Goal: Task Accomplishment & Management: Complete application form

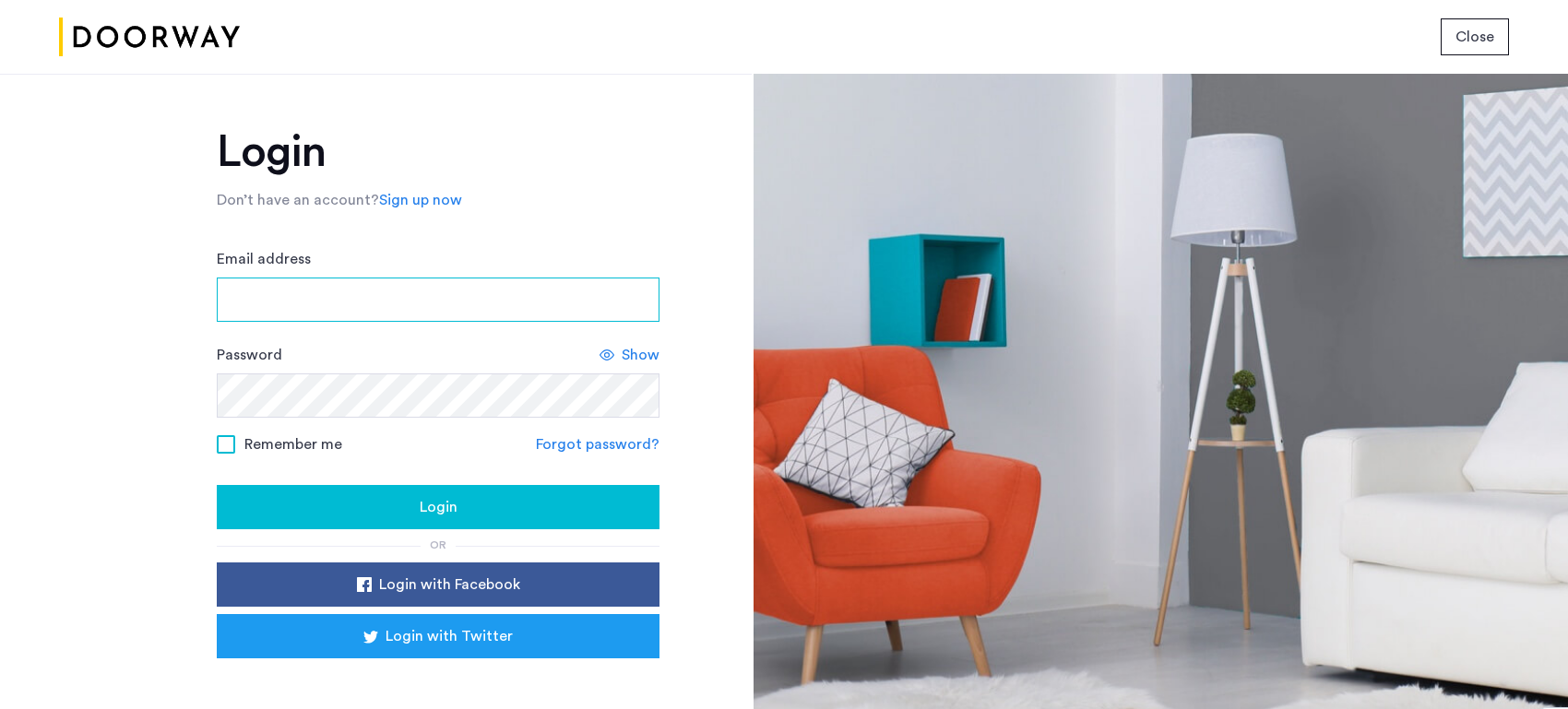
type input "**********"
click at [446, 505] on span "Login" at bounding box center [438, 507] width 38 height 22
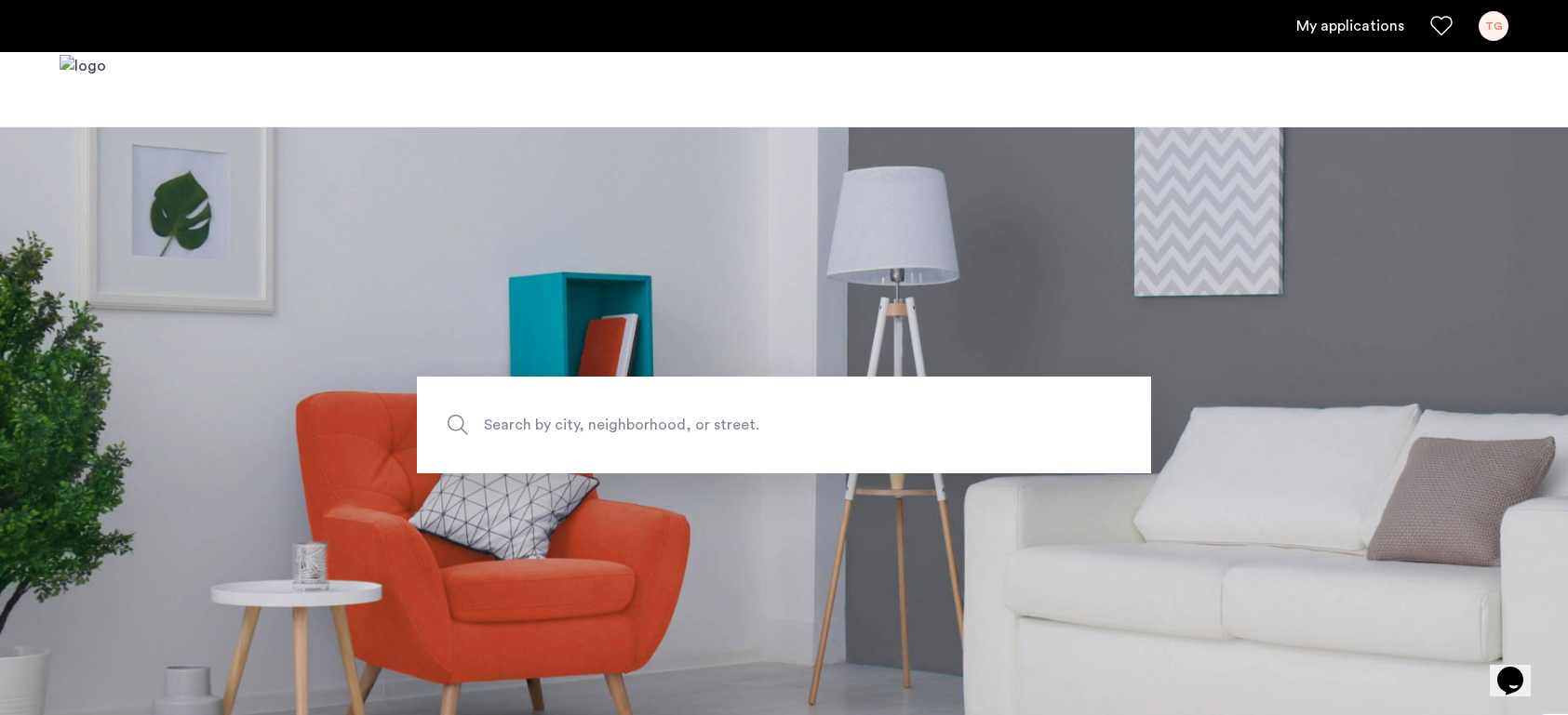
click at [1347, 28] on link "My applications" at bounding box center [1349, 25] width 108 height 22
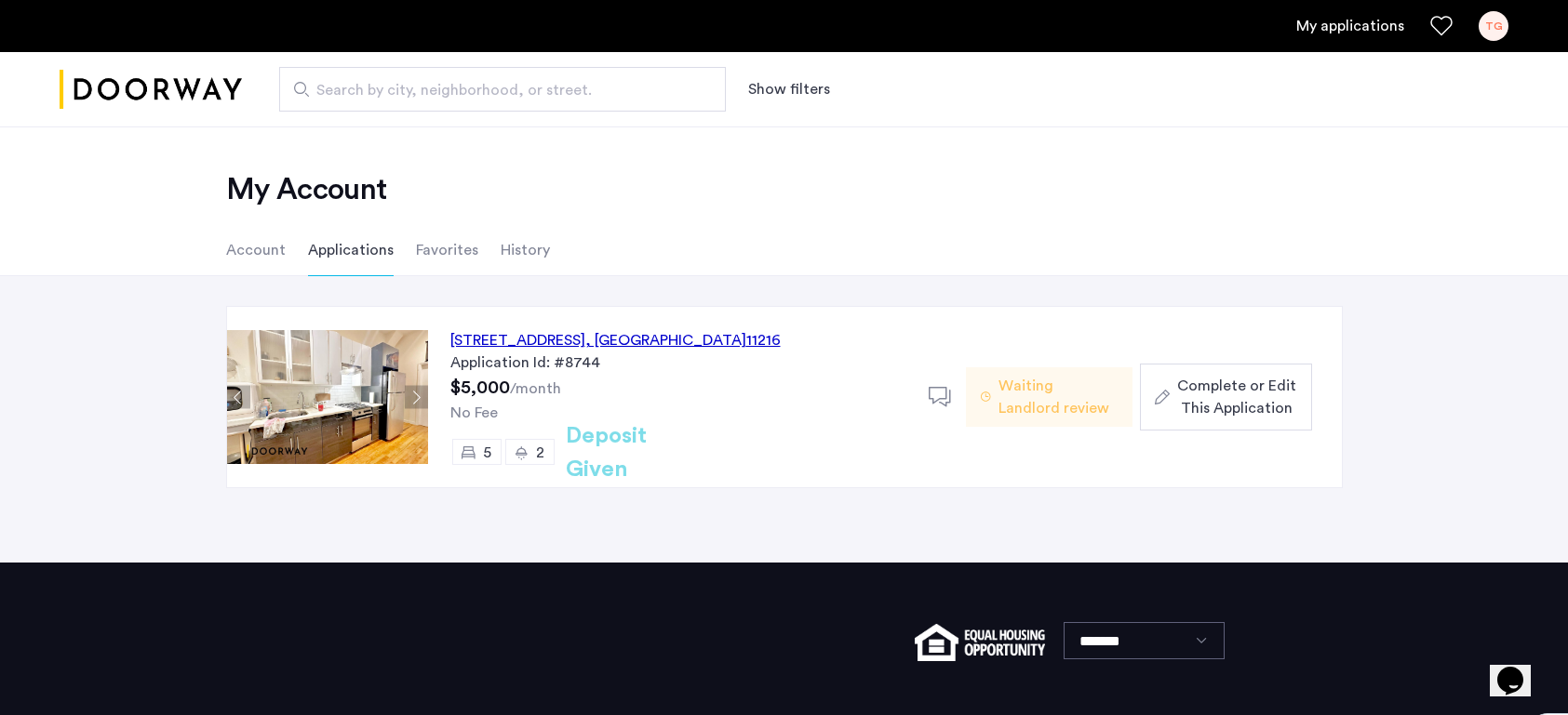
click at [497, 335] on div "[STREET_ADDRESS]" at bounding box center [615, 340] width 330 height 22
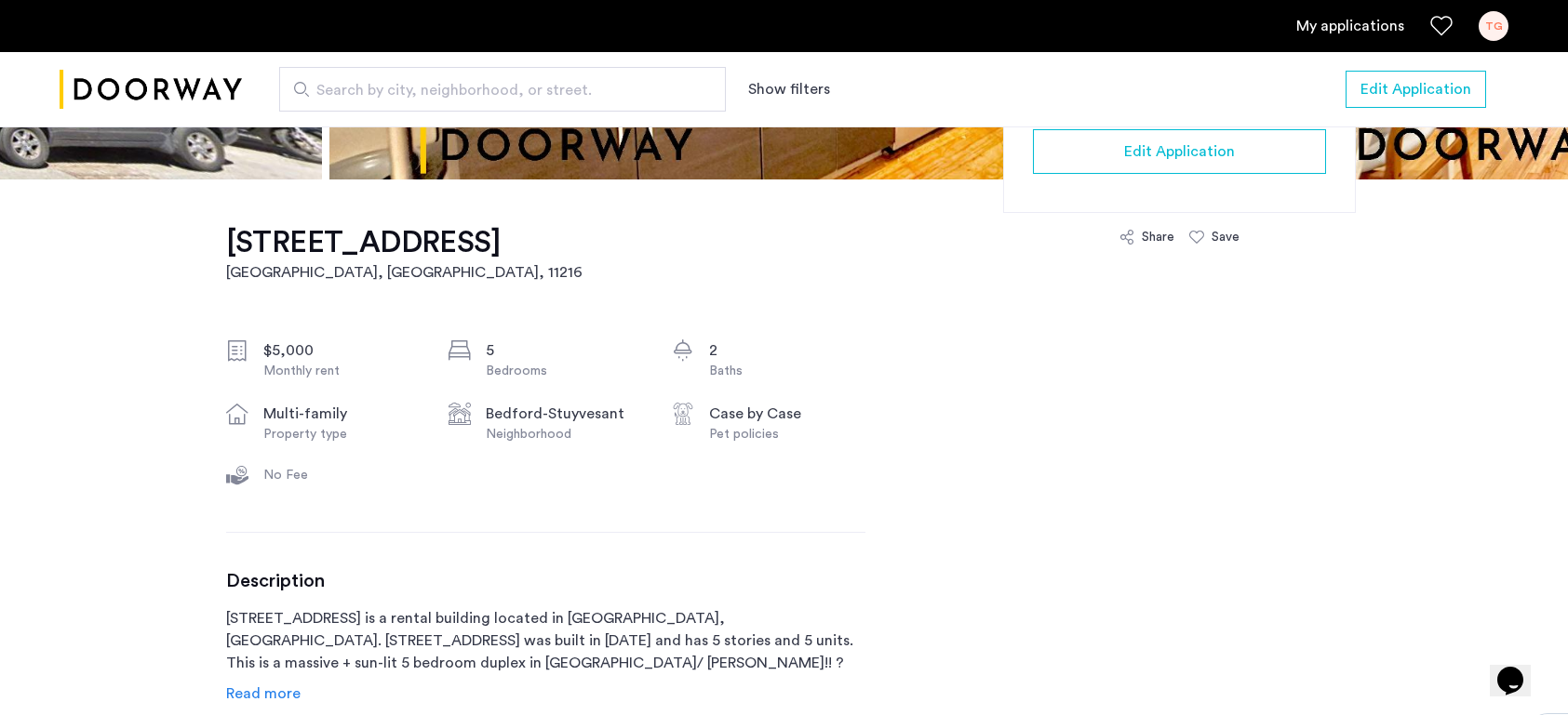
scroll to position [97, 0]
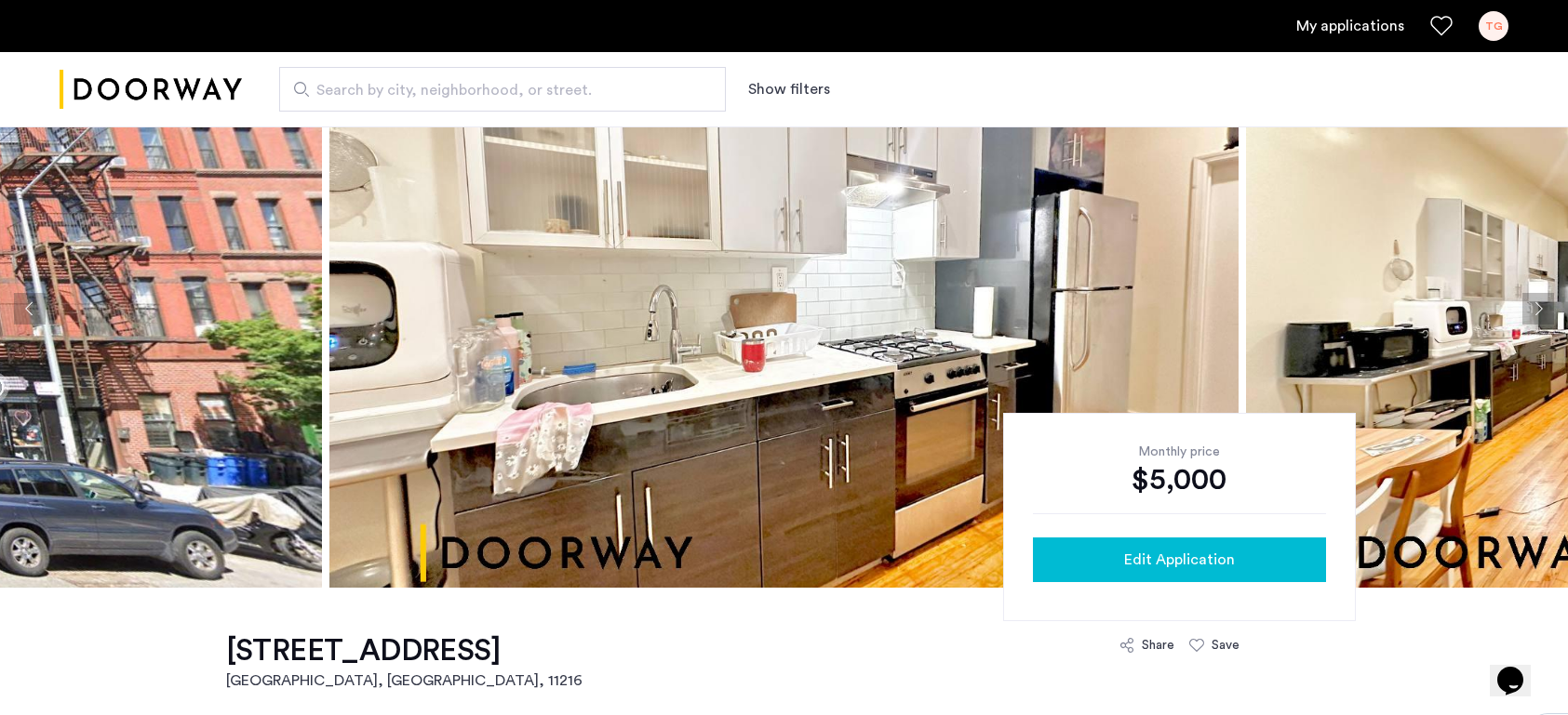
click at [1173, 558] on span "Edit Application" at bounding box center [1179, 560] width 111 height 22
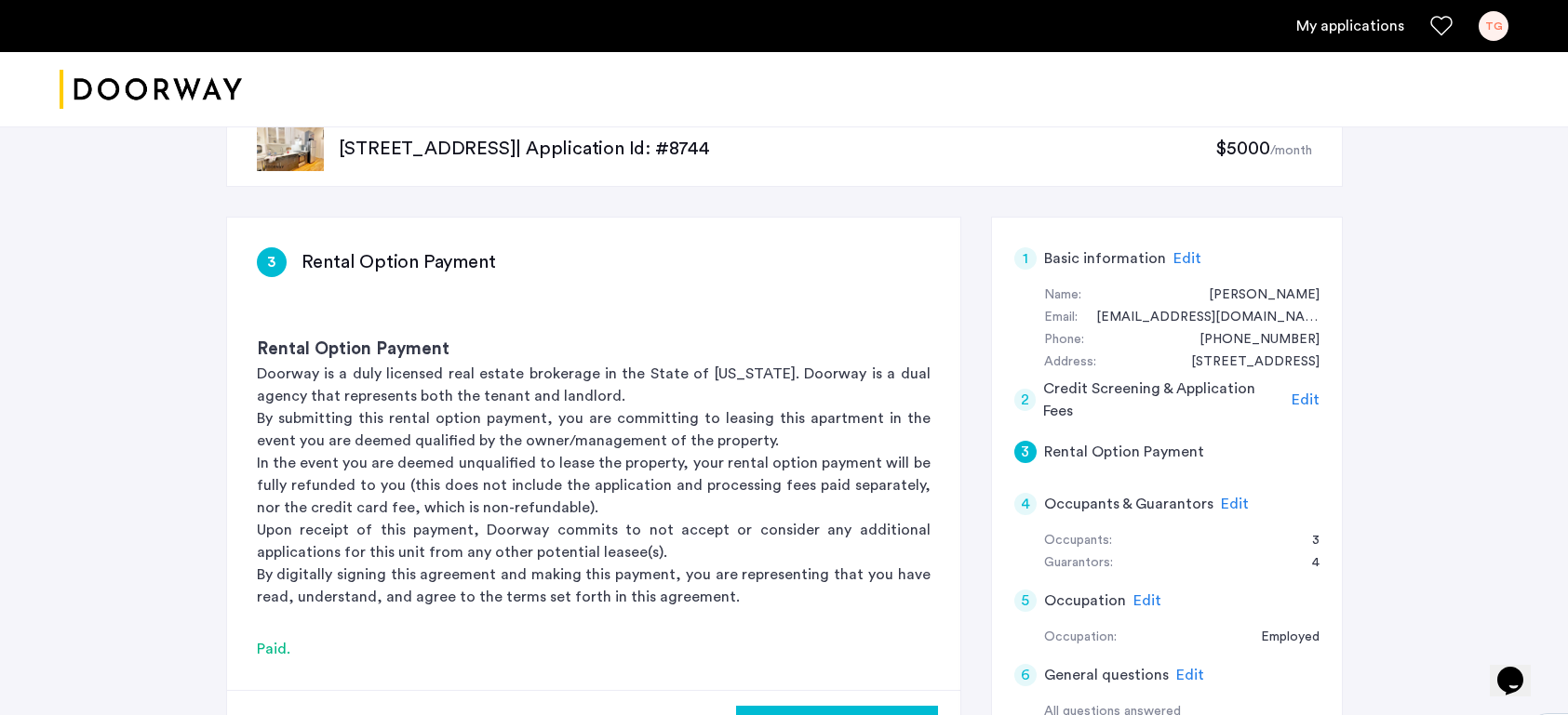
scroll to position [328, 0]
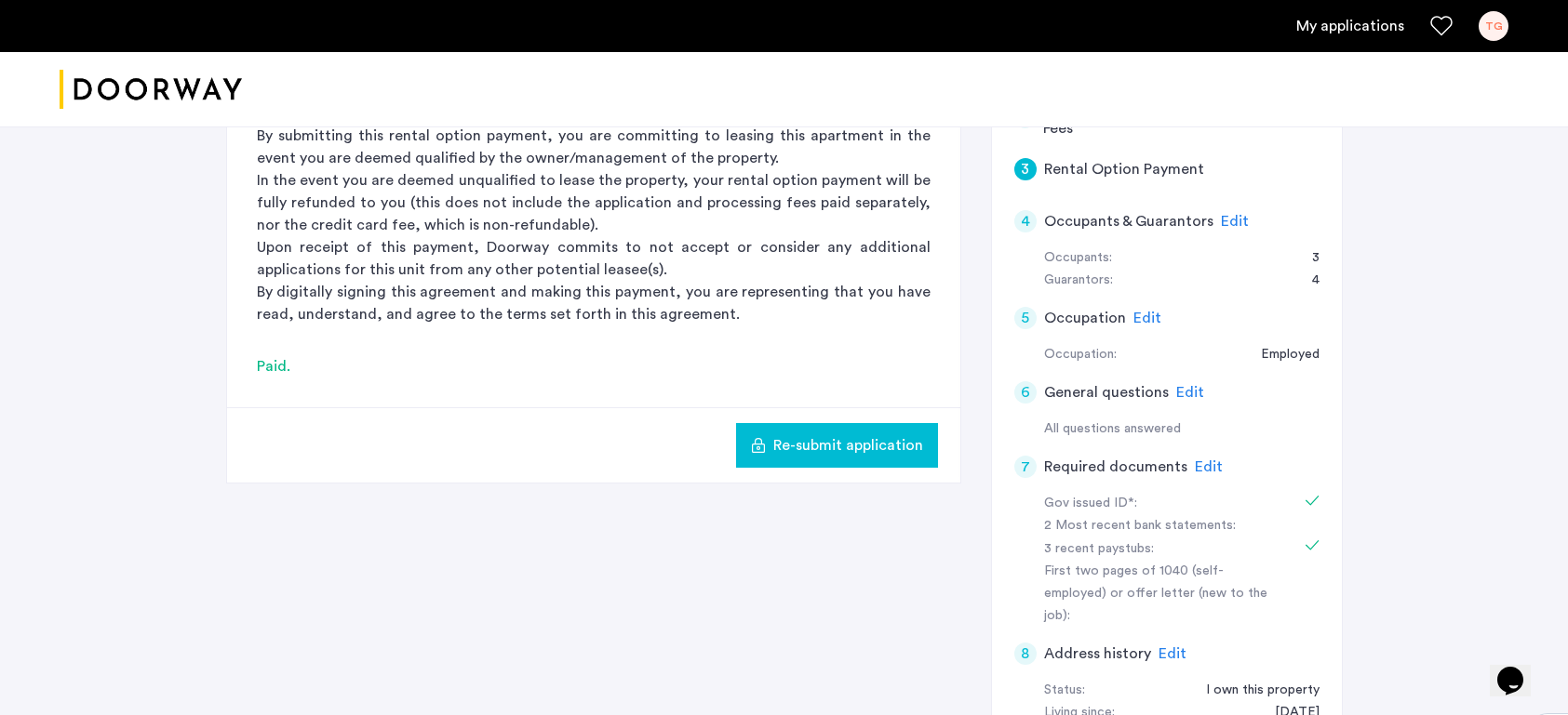
click at [1235, 221] on span "Edit" at bounding box center [1234, 221] width 28 height 15
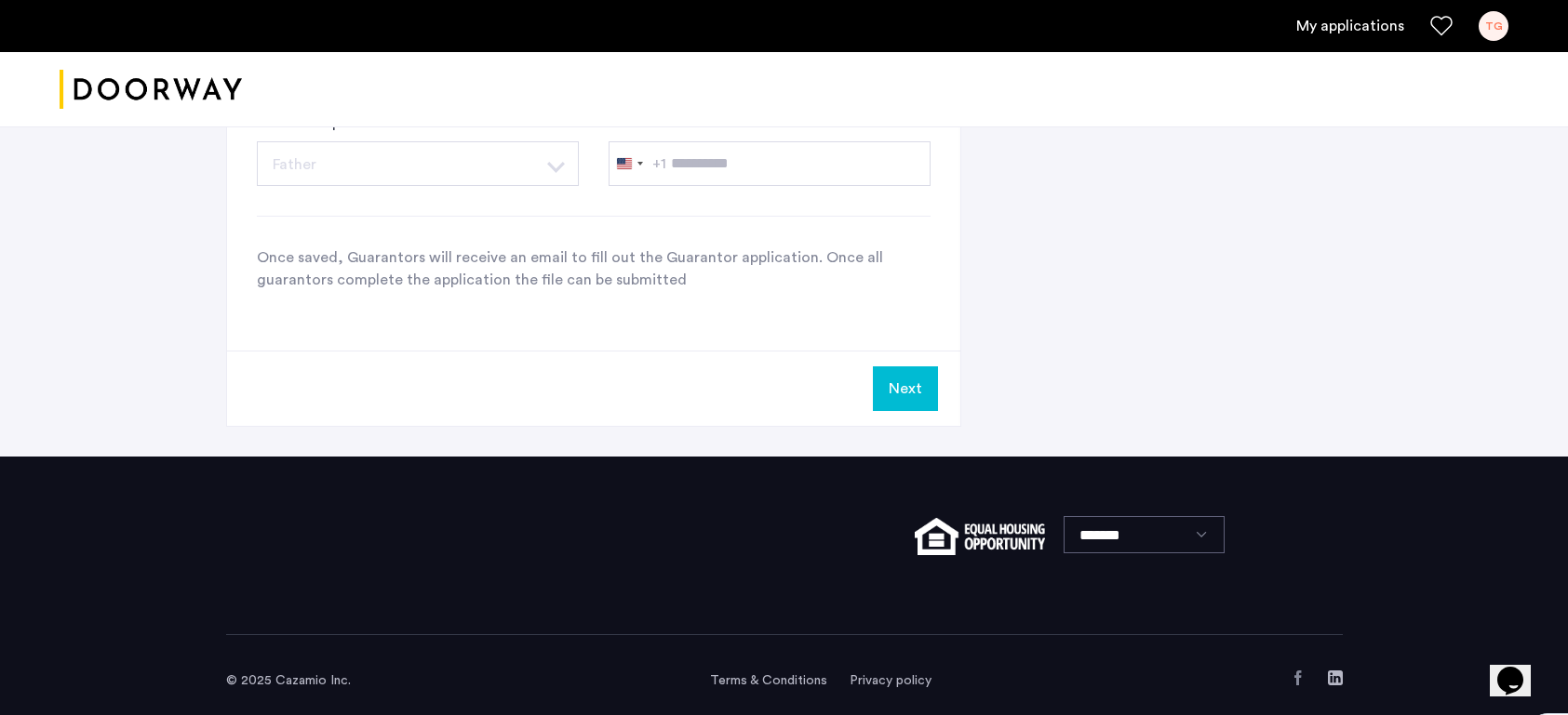
scroll to position [2021, 0]
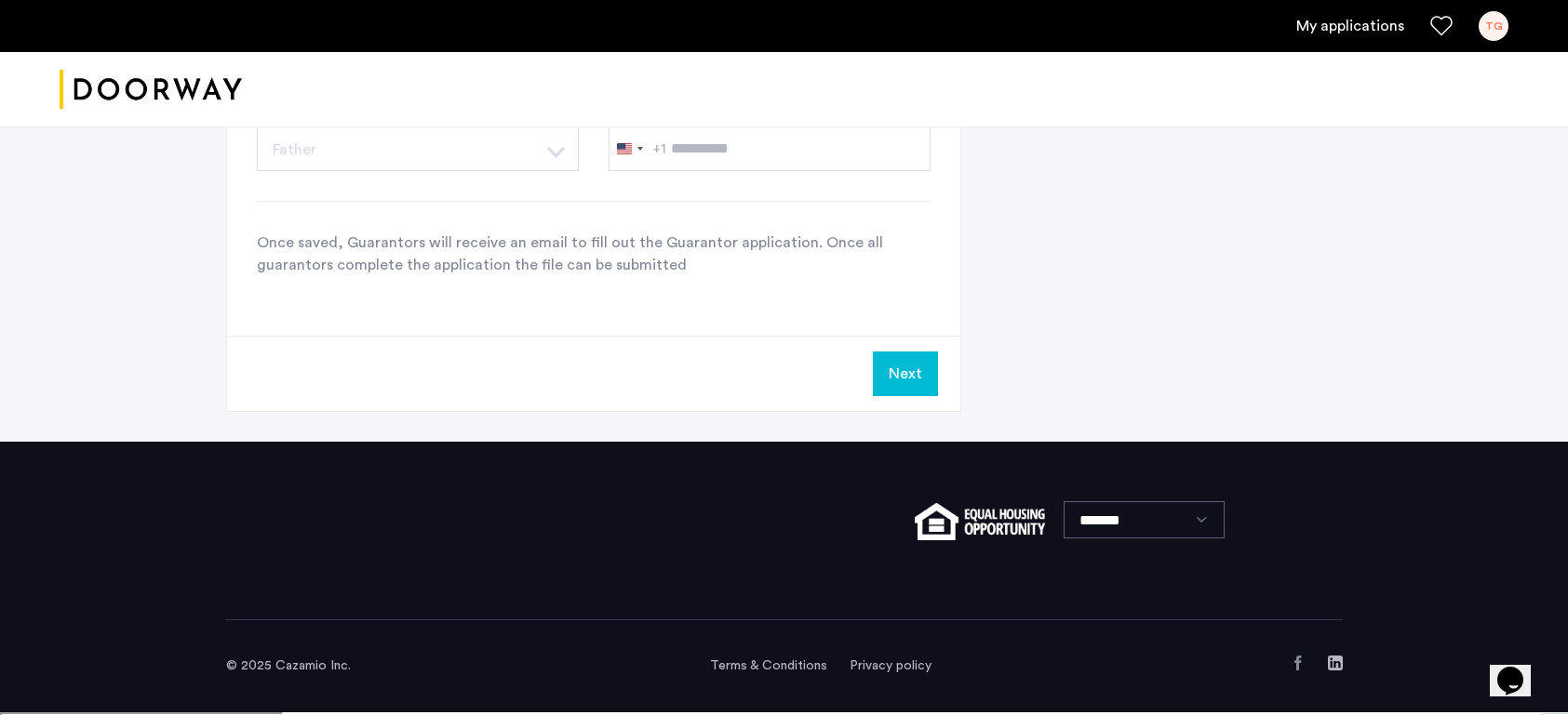
click at [891, 368] on button "Next" at bounding box center [904, 374] width 65 height 45
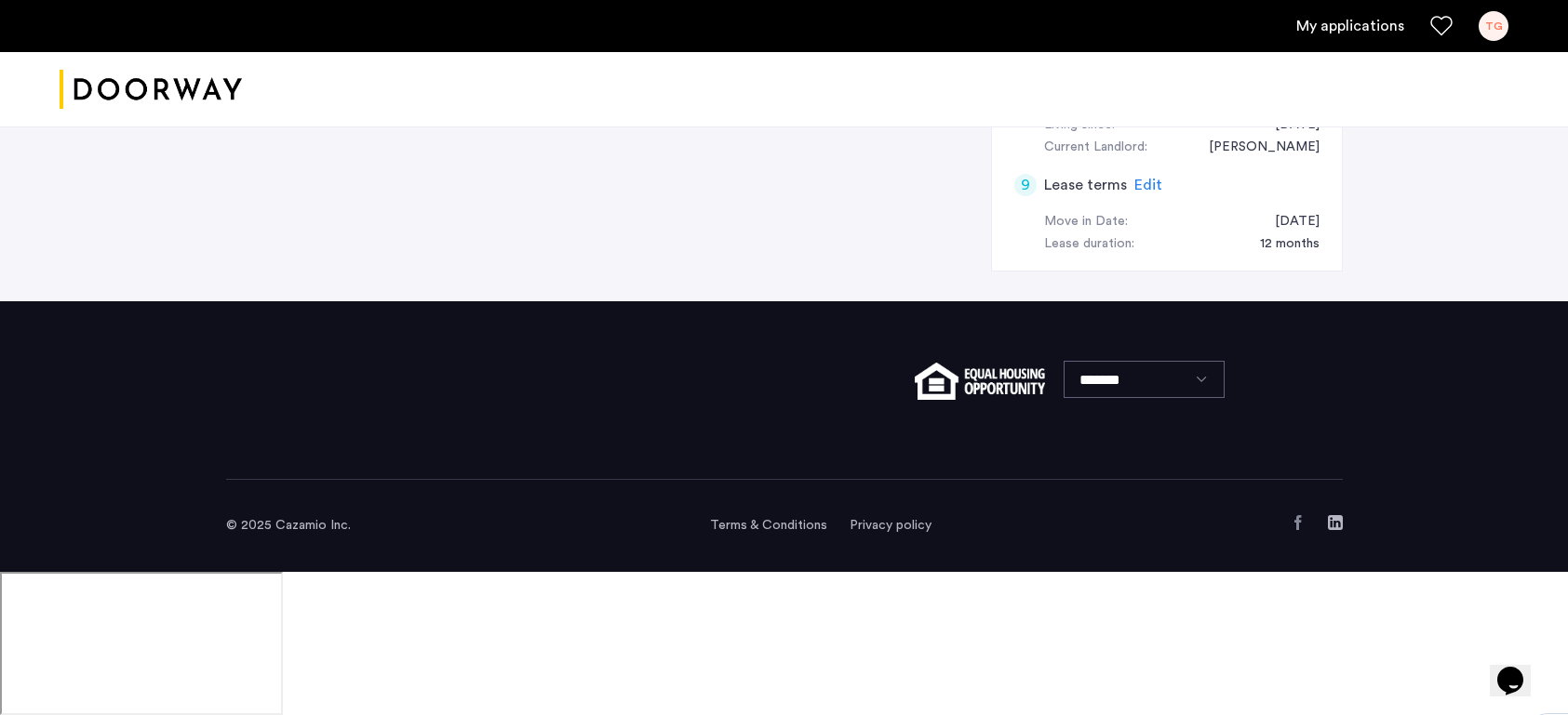
scroll to position [0, 0]
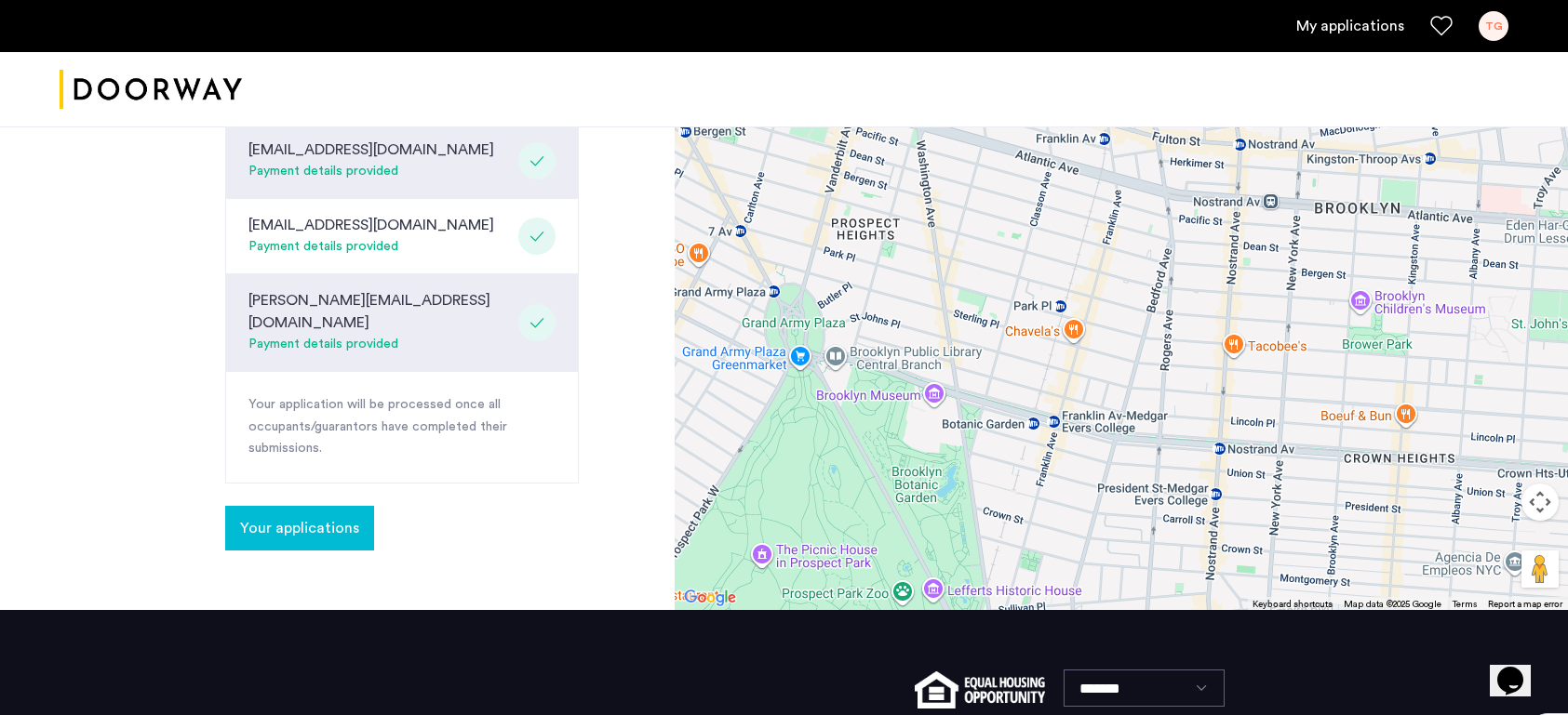
scroll to position [858, 0]
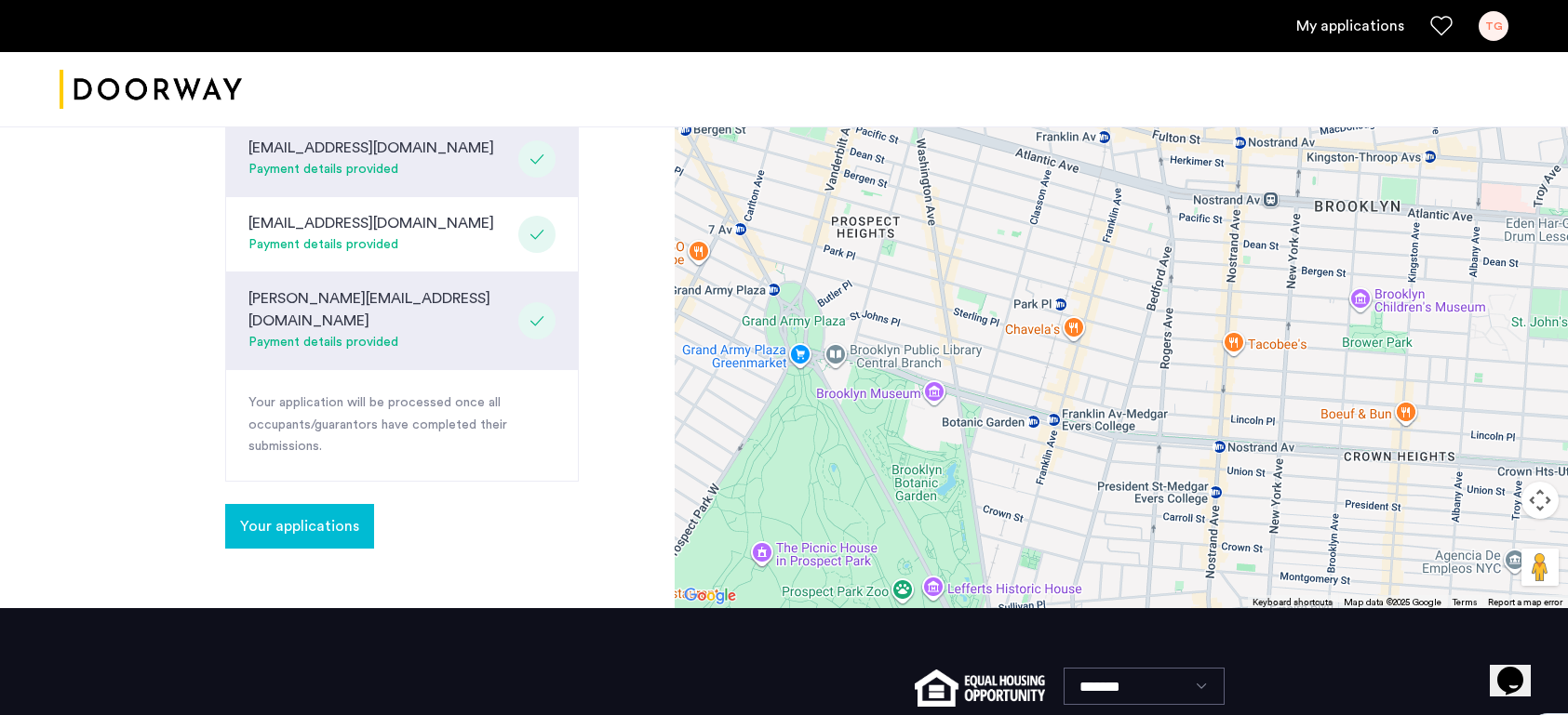
click at [294, 516] on span "Your applications" at bounding box center [299, 527] width 119 height 22
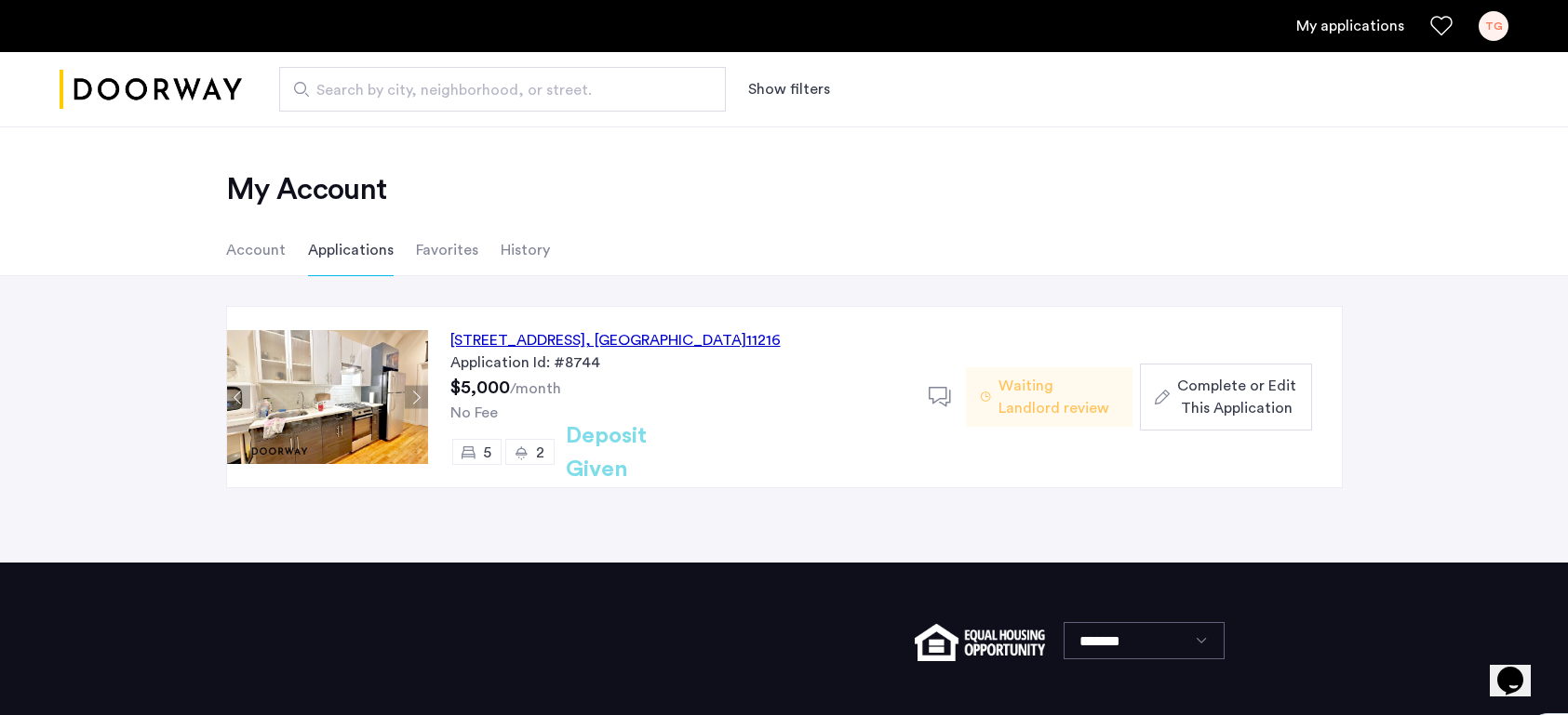
click at [530, 333] on div "[STREET_ADDRESS]" at bounding box center [615, 340] width 330 height 22
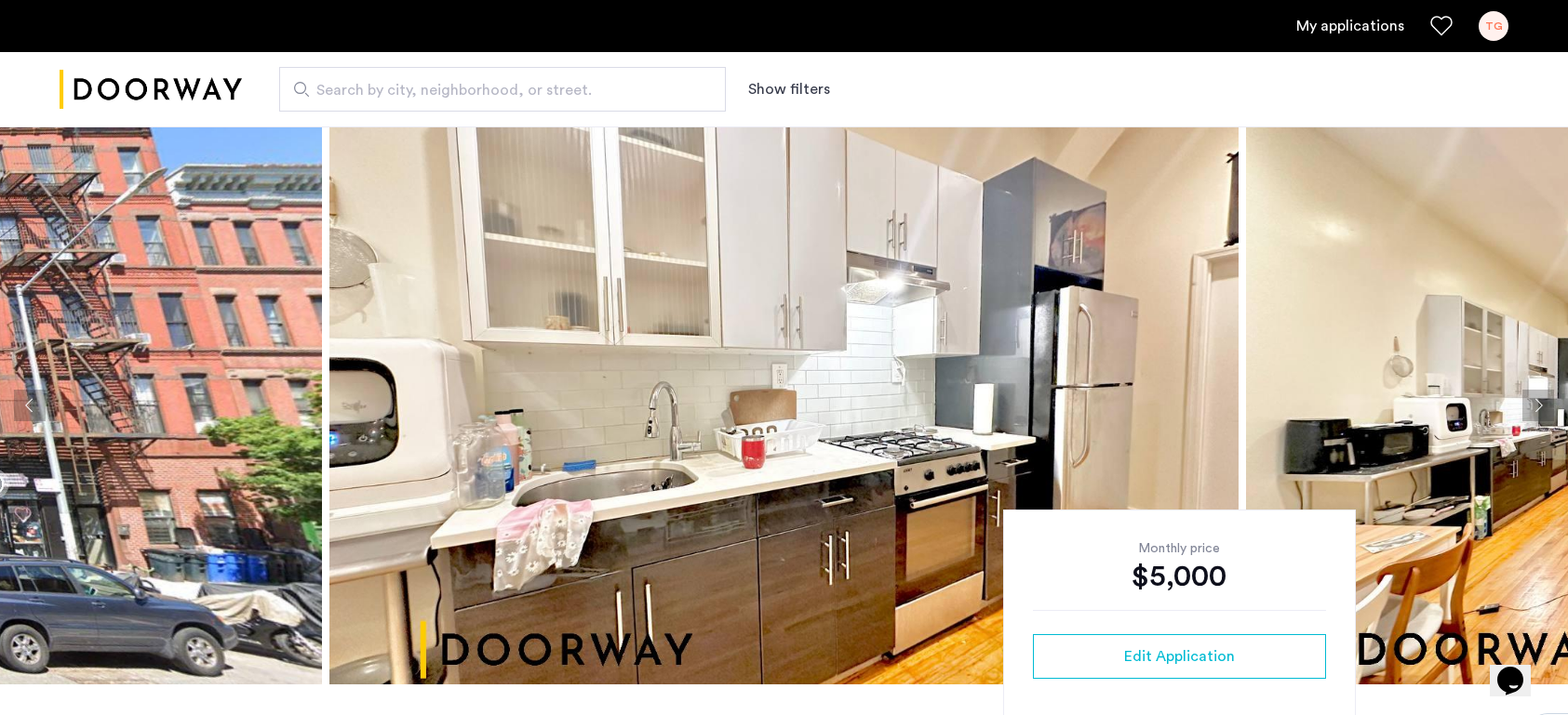
scroll to position [333, 0]
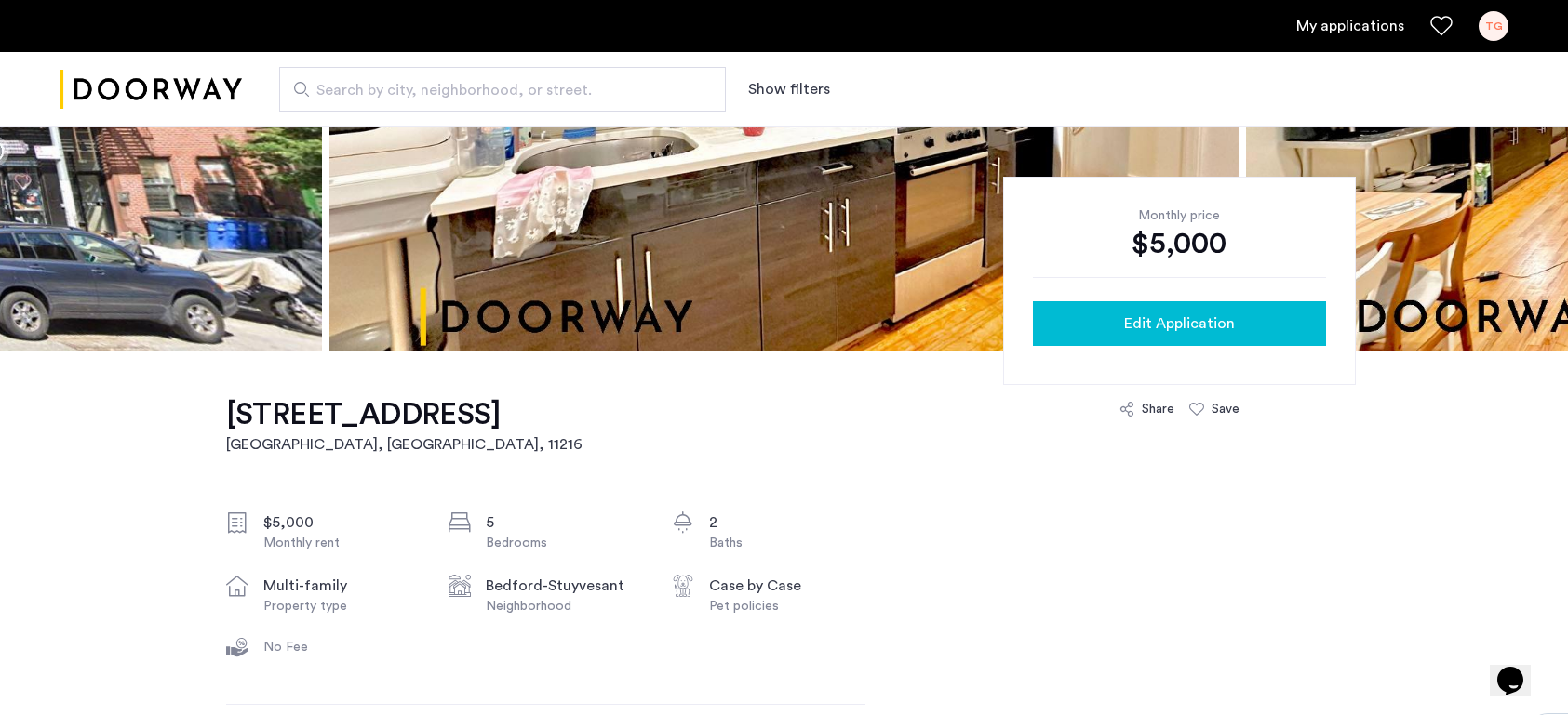
click at [1143, 328] on span "Edit Application" at bounding box center [1179, 323] width 111 height 22
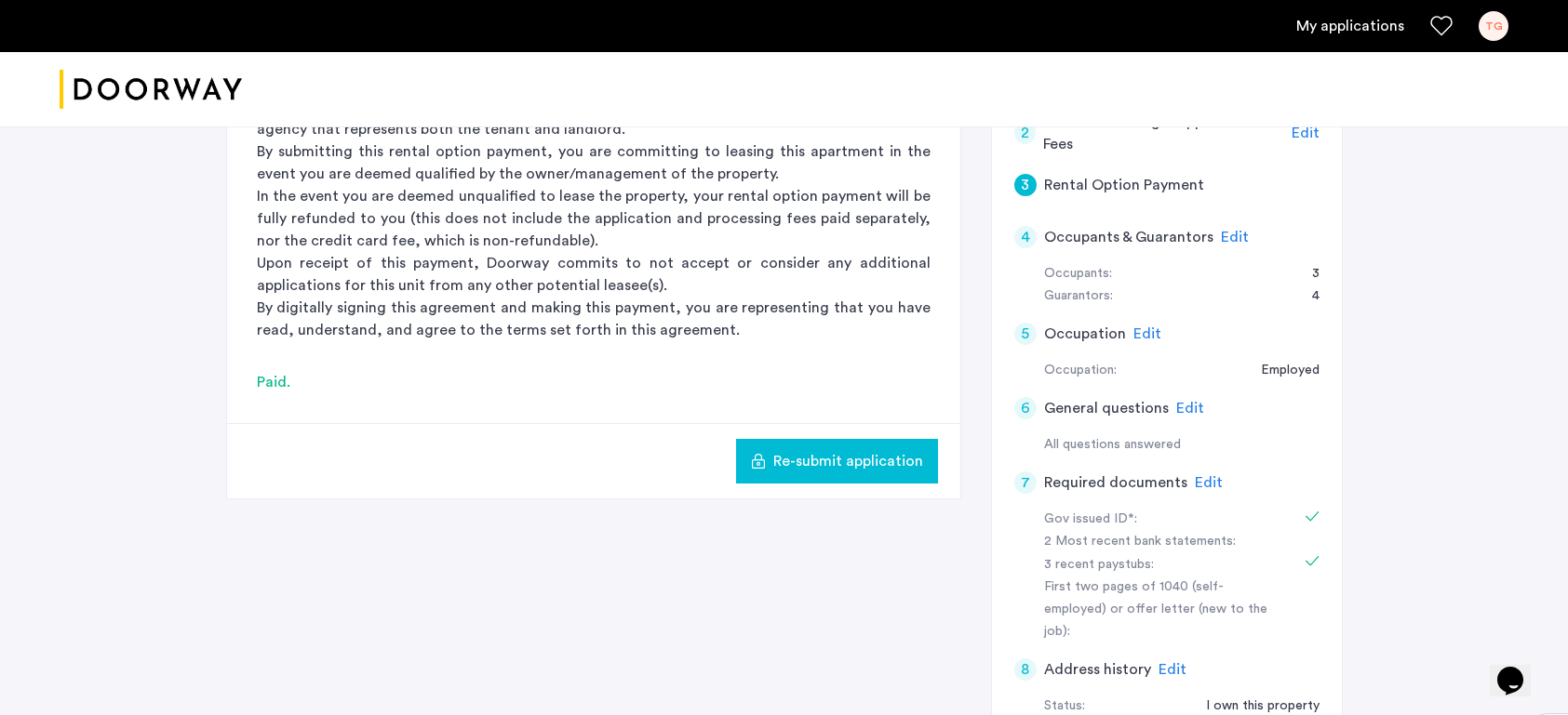
scroll to position [335, 0]
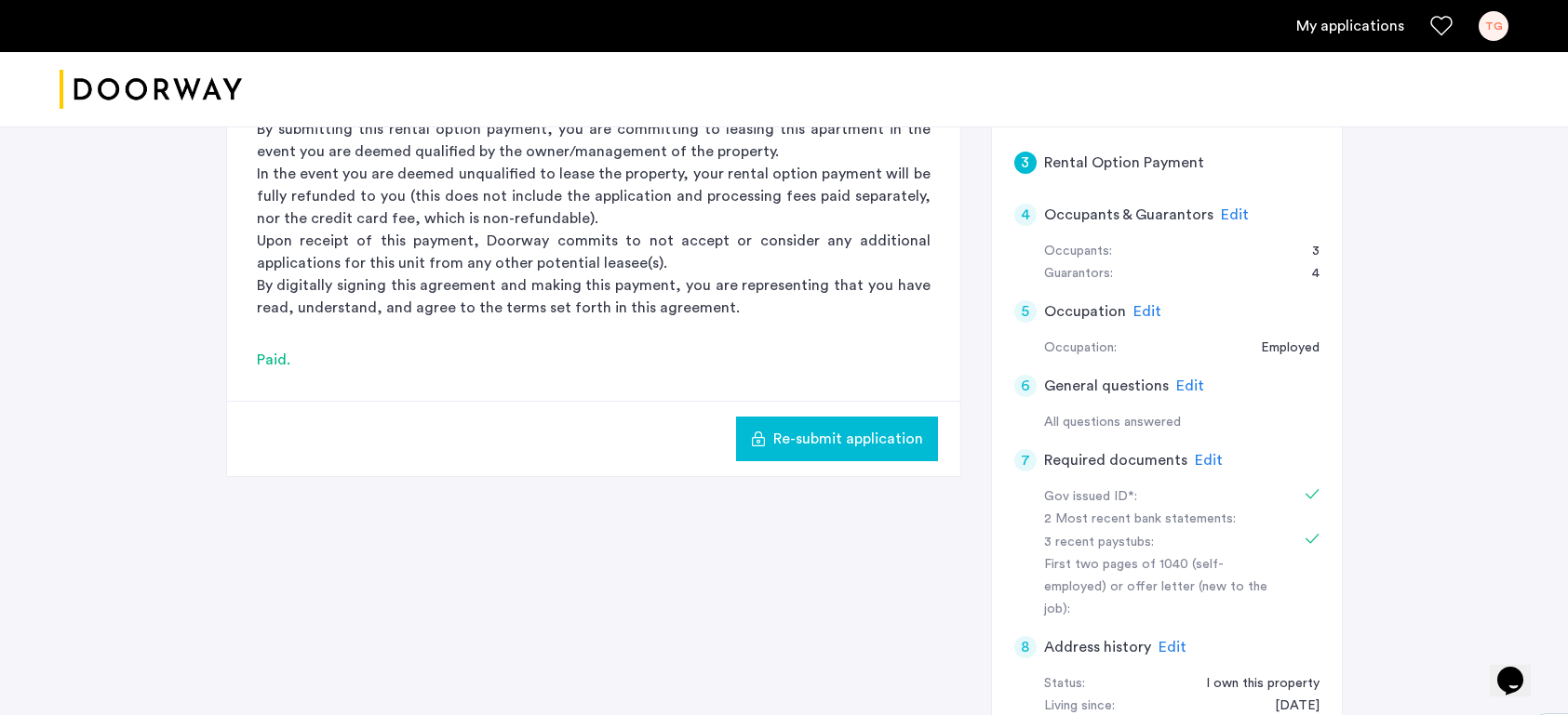
click at [1204, 460] on span "Edit" at bounding box center [1209, 460] width 28 height 15
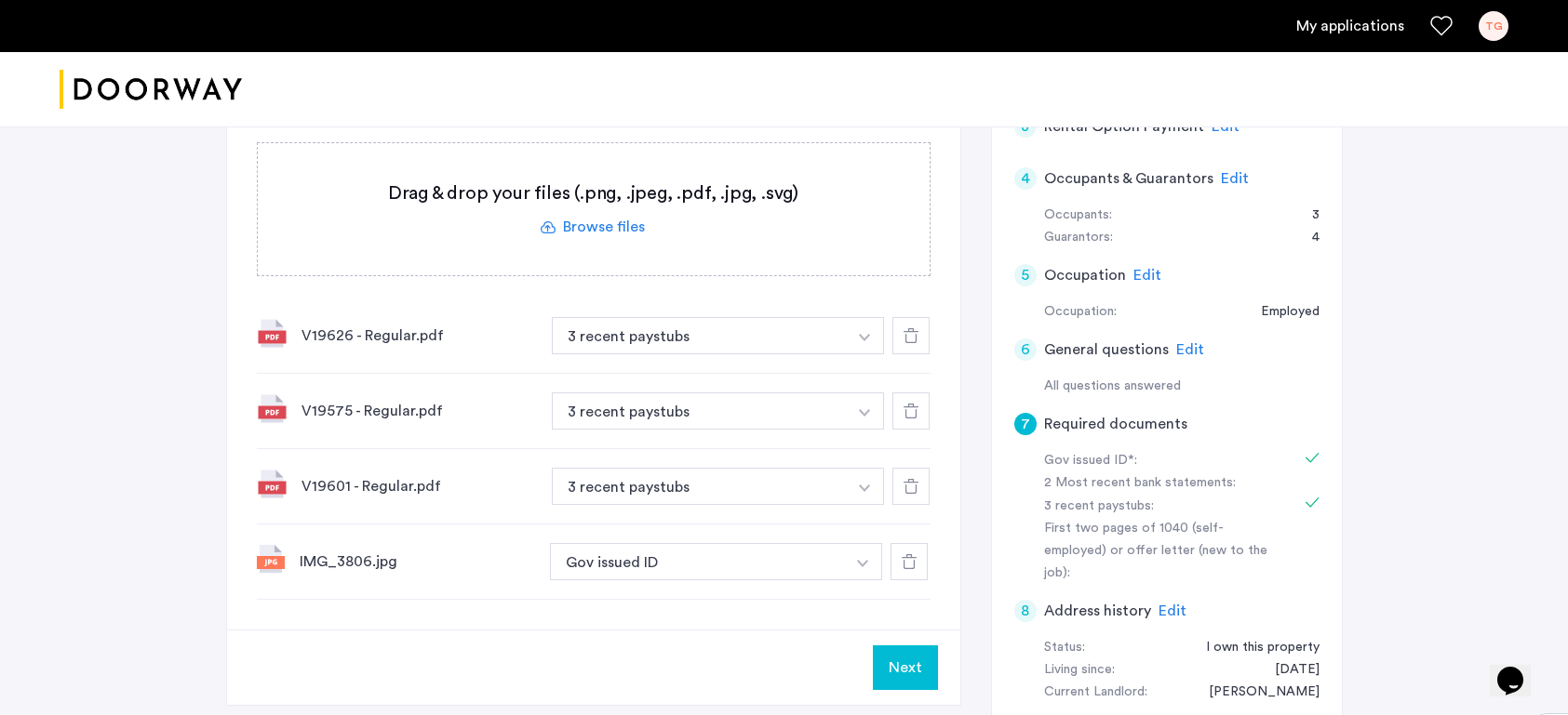
scroll to position [403, 0]
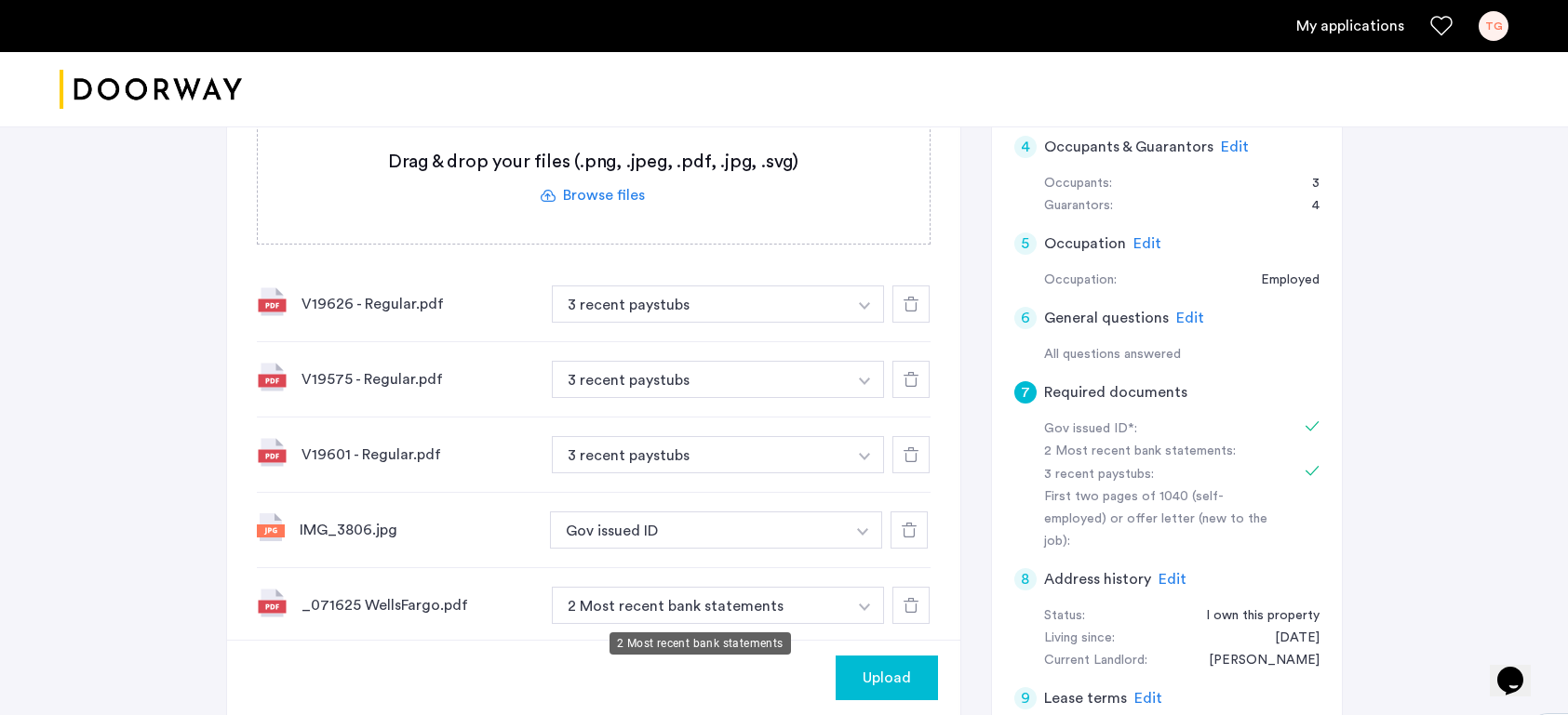
click at [665, 595] on button "2 Most recent bank statements" at bounding box center [699, 605] width 296 height 37
click at [641, 603] on button "2 Most recent bank statements" at bounding box center [699, 605] width 296 height 37
click at [895, 670] on span "Upload" at bounding box center [887, 678] width 49 height 22
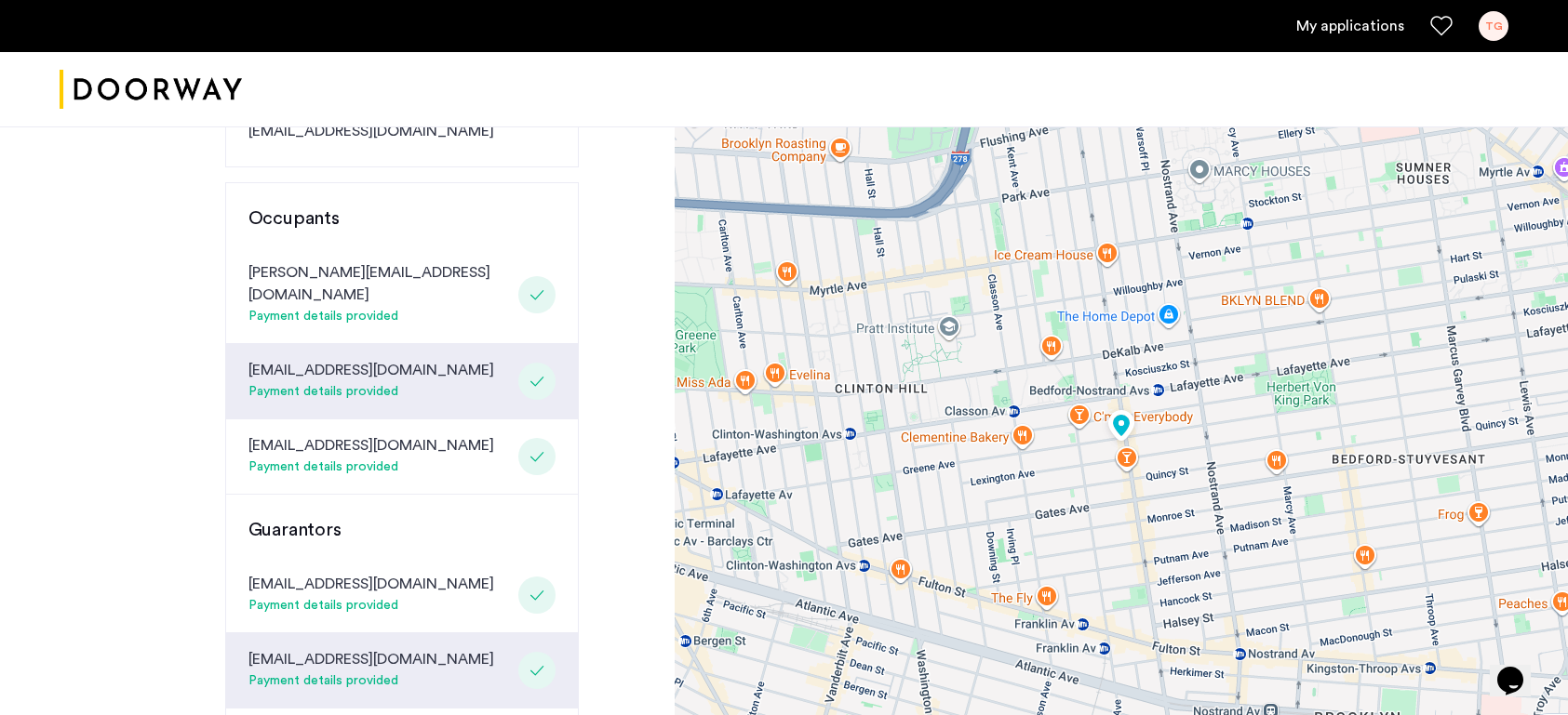
scroll to position [927, 0]
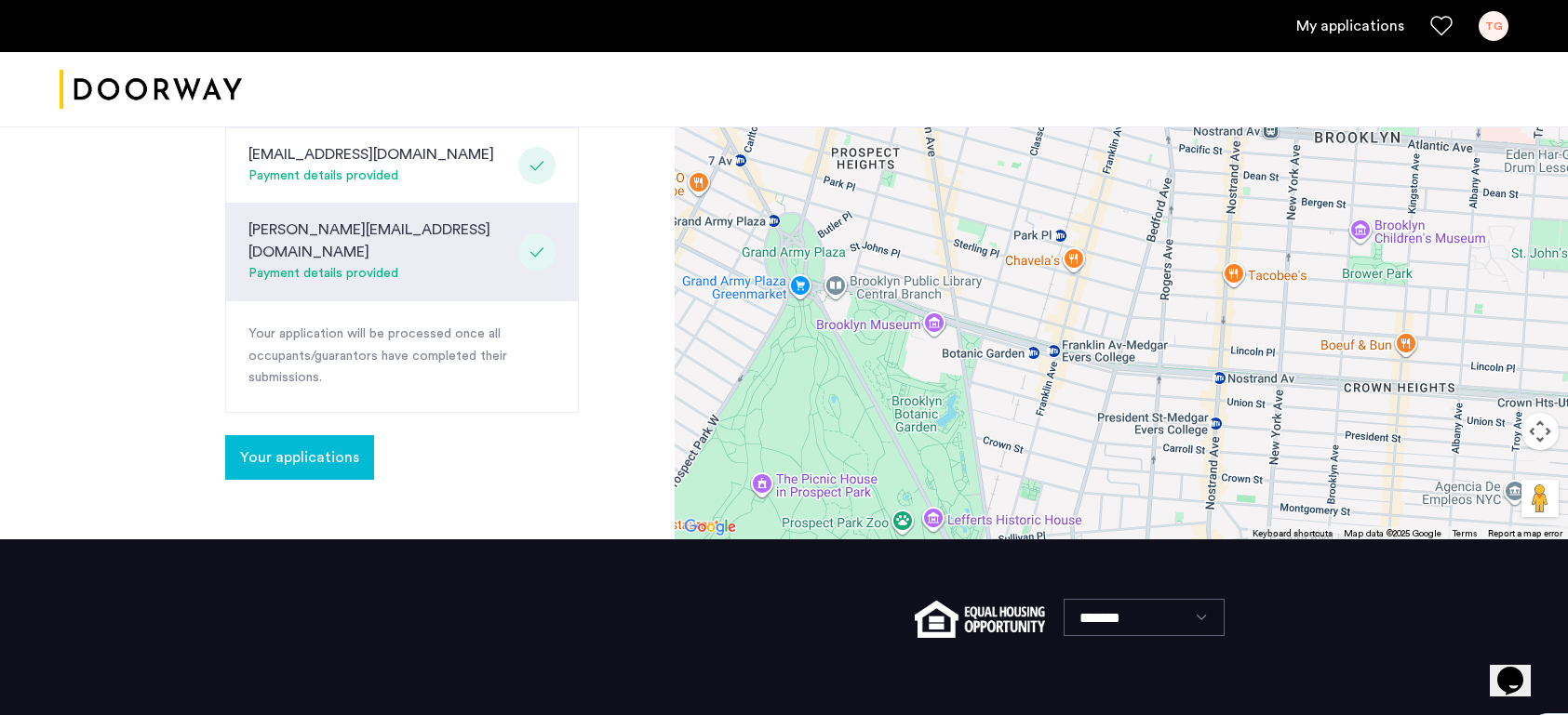
click at [294, 447] on span "Your applications" at bounding box center [299, 458] width 119 height 22
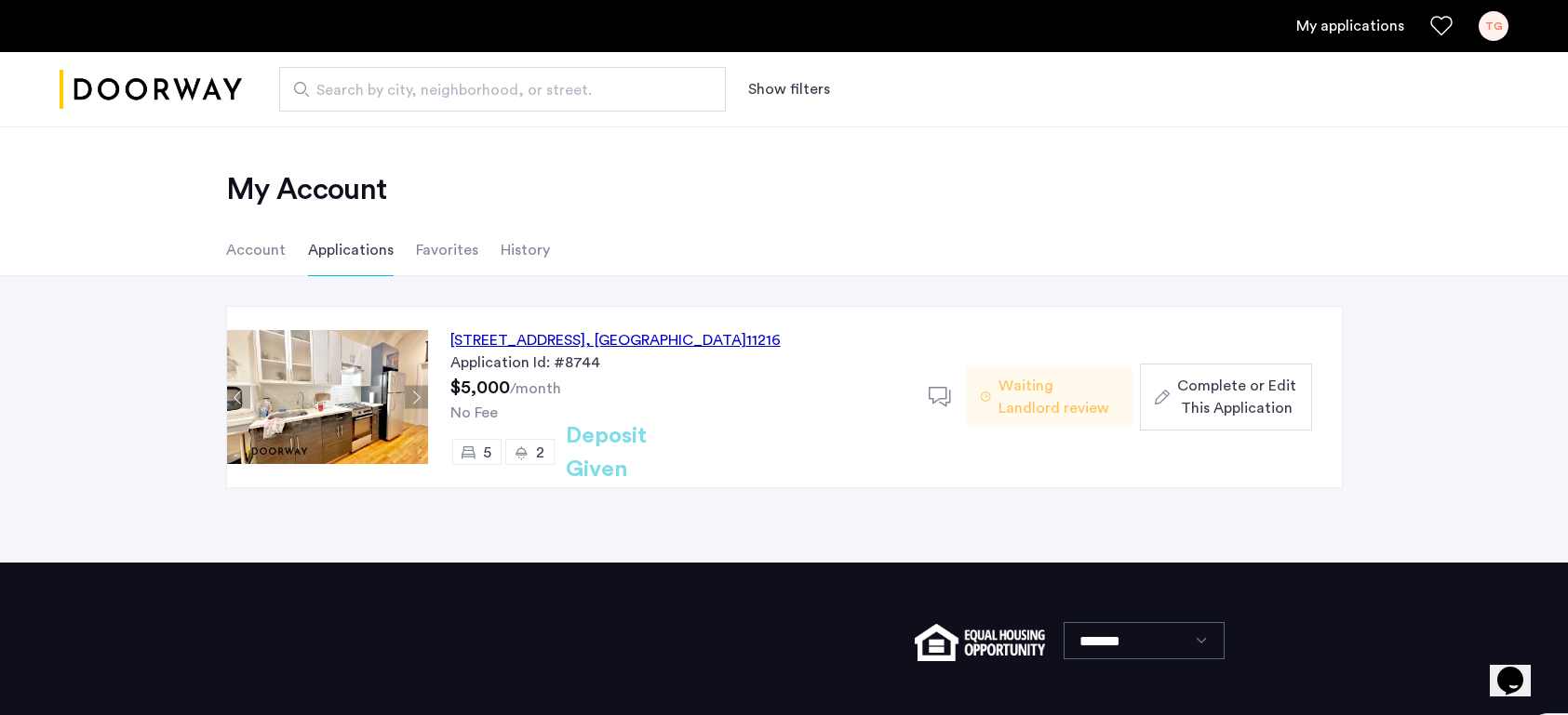
click at [1224, 399] on span "Complete or Edit This Application" at bounding box center [1236, 397] width 119 height 45
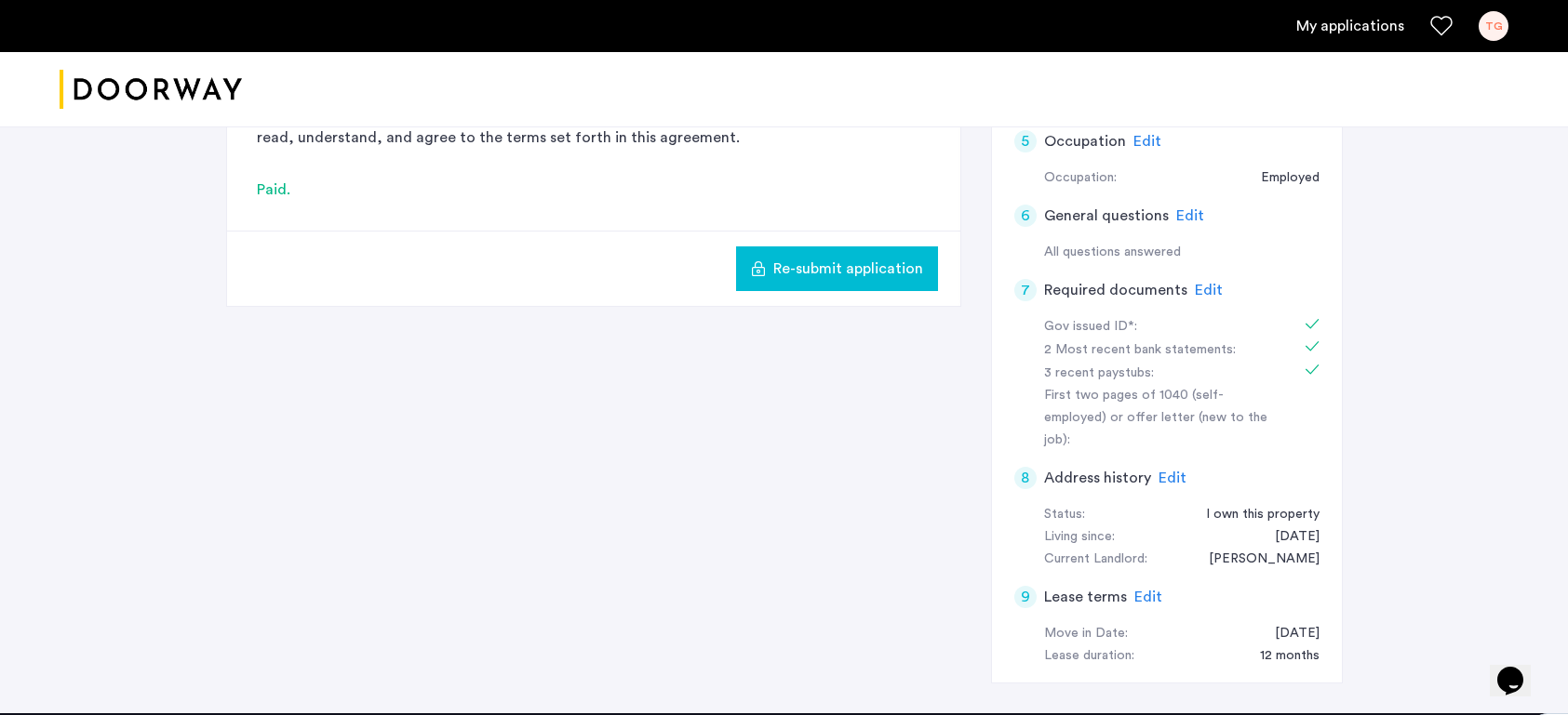
scroll to position [497, 0]
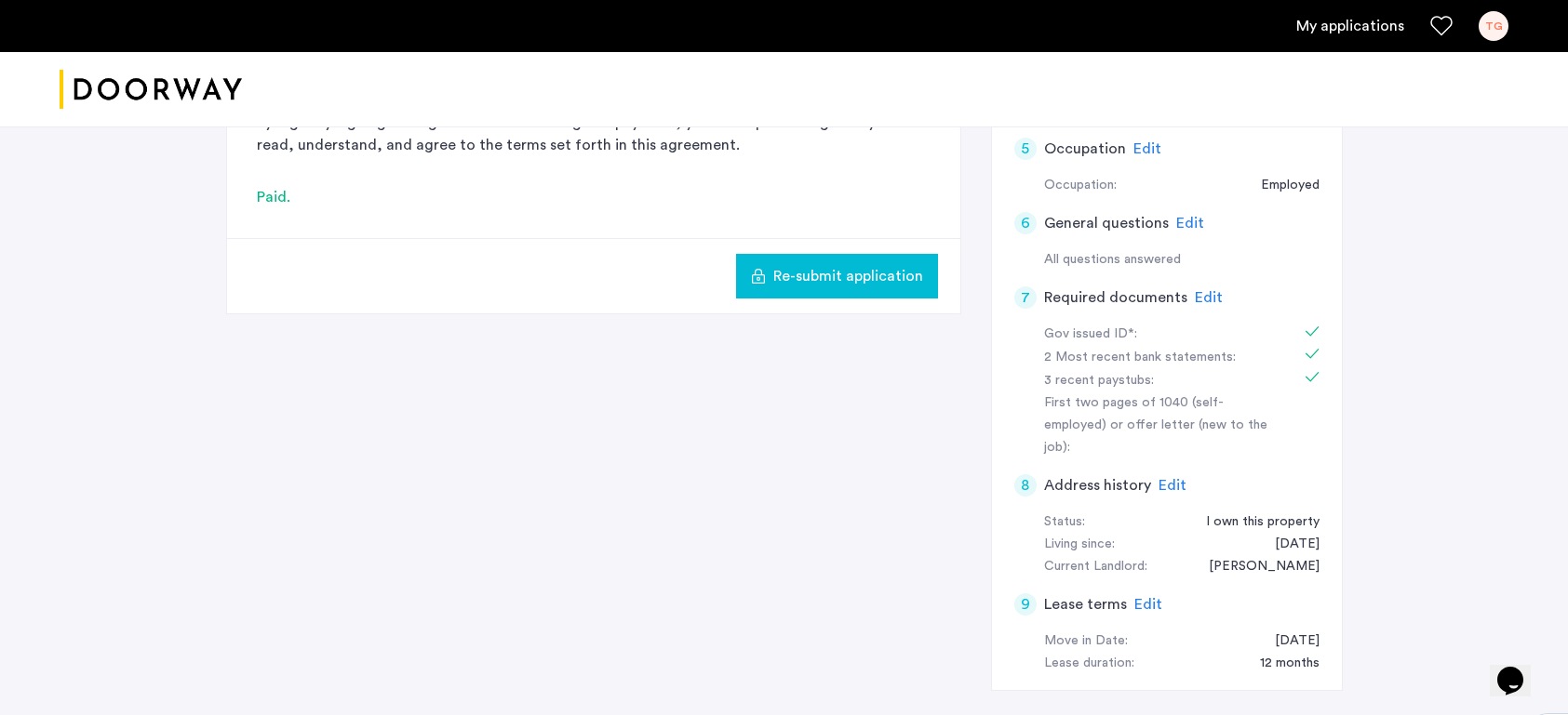
click at [1197, 292] on span "Edit" at bounding box center [1209, 297] width 28 height 15
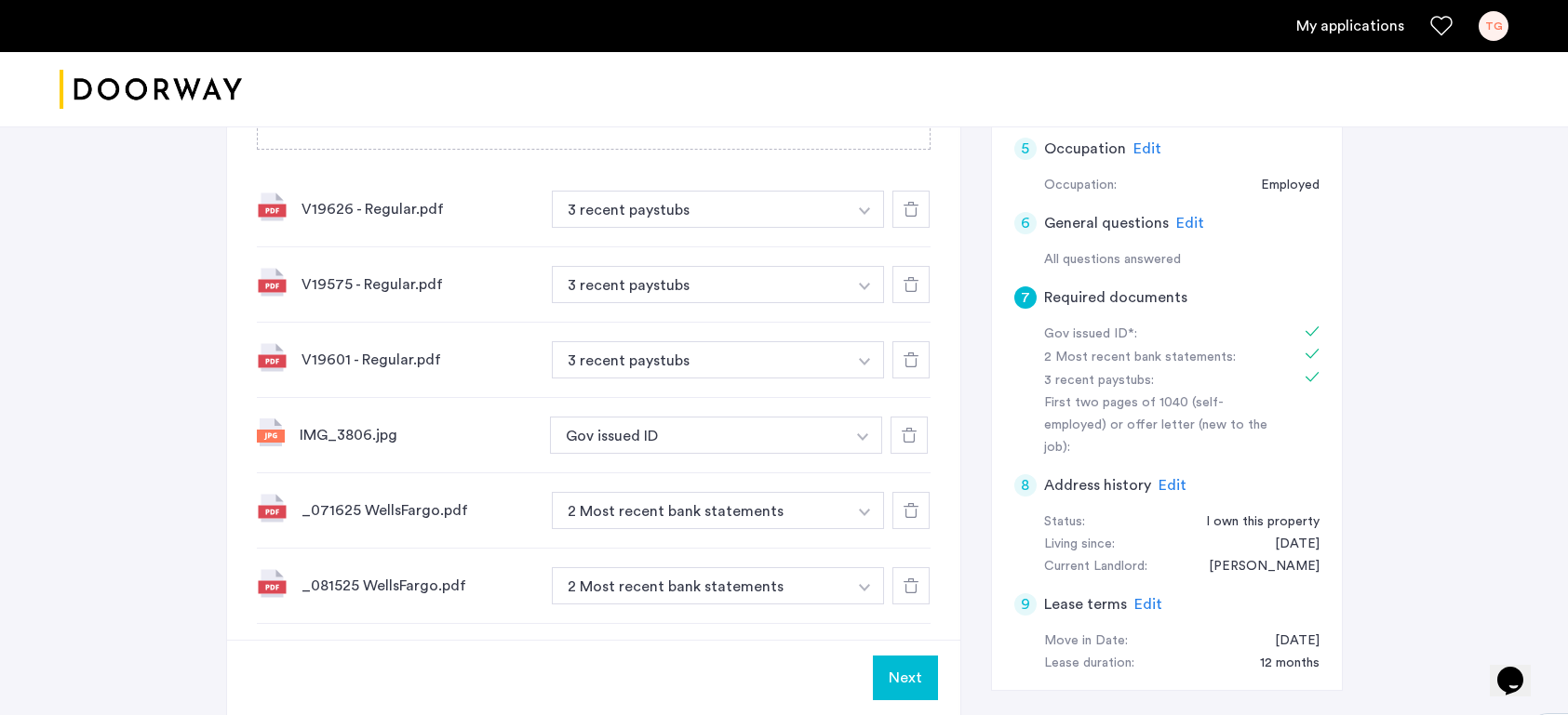
click at [881, 681] on button "Next" at bounding box center [904, 678] width 65 height 45
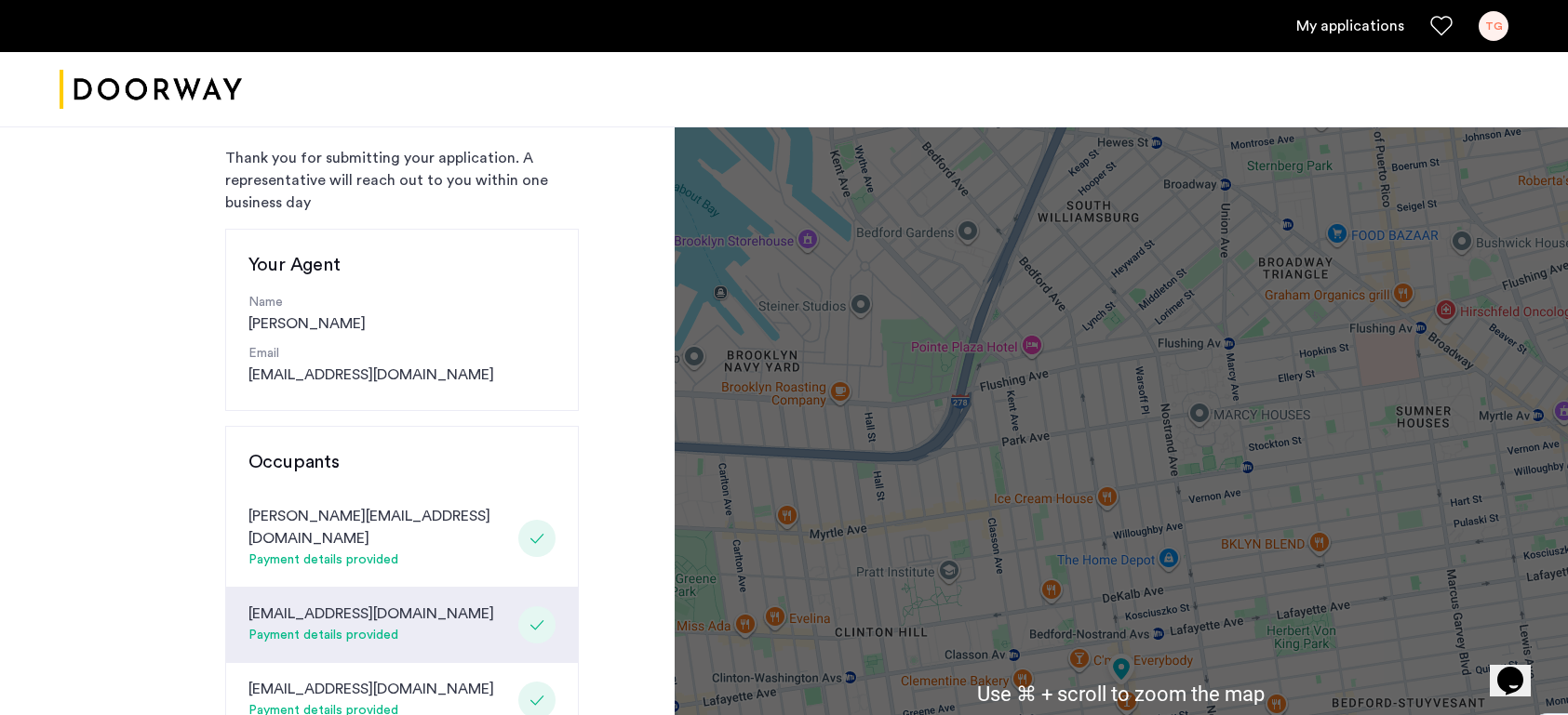
scroll to position [105, 0]
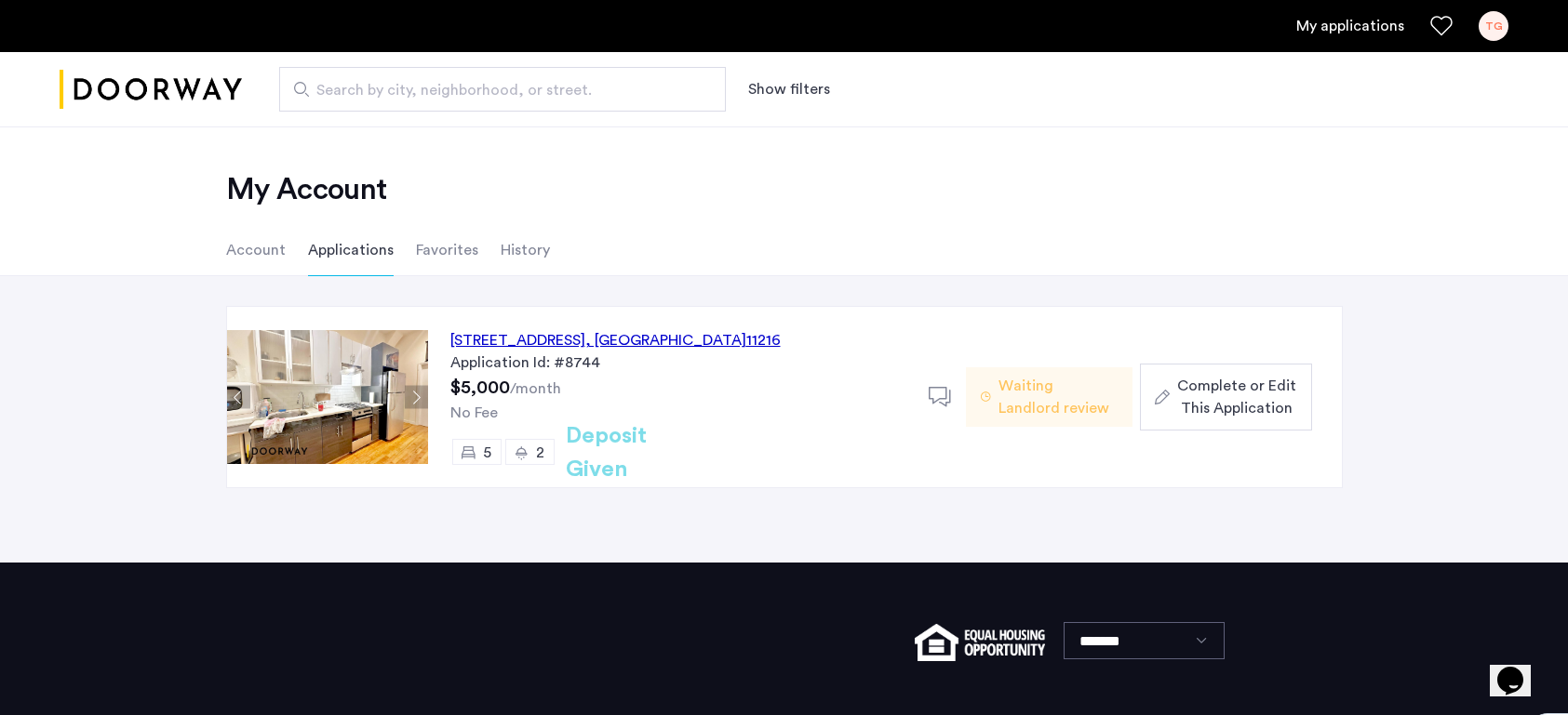
click at [1173, 404] on div "Complete or Edit This Application" at bounding box center [1225, 397] width 142 height 45
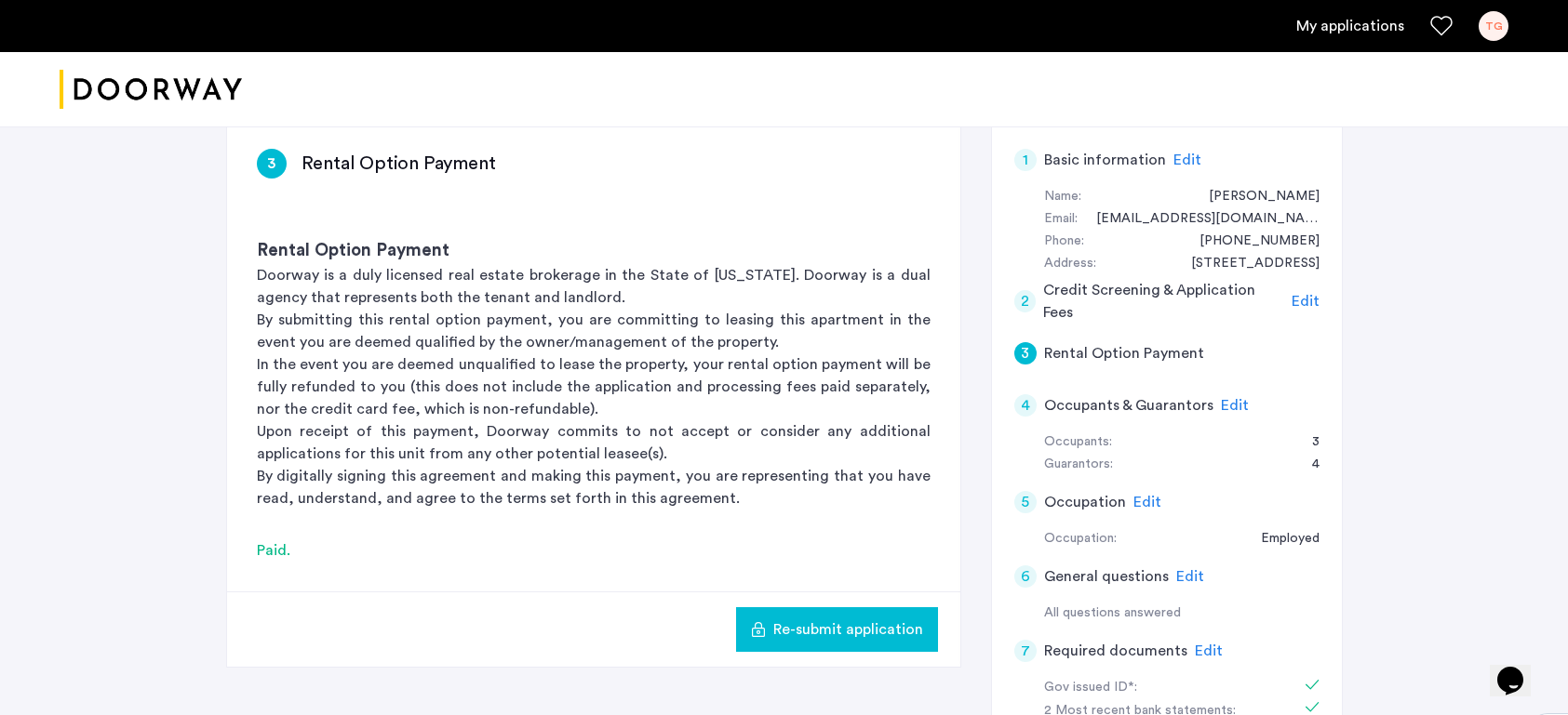
scroll to position [173, 0]
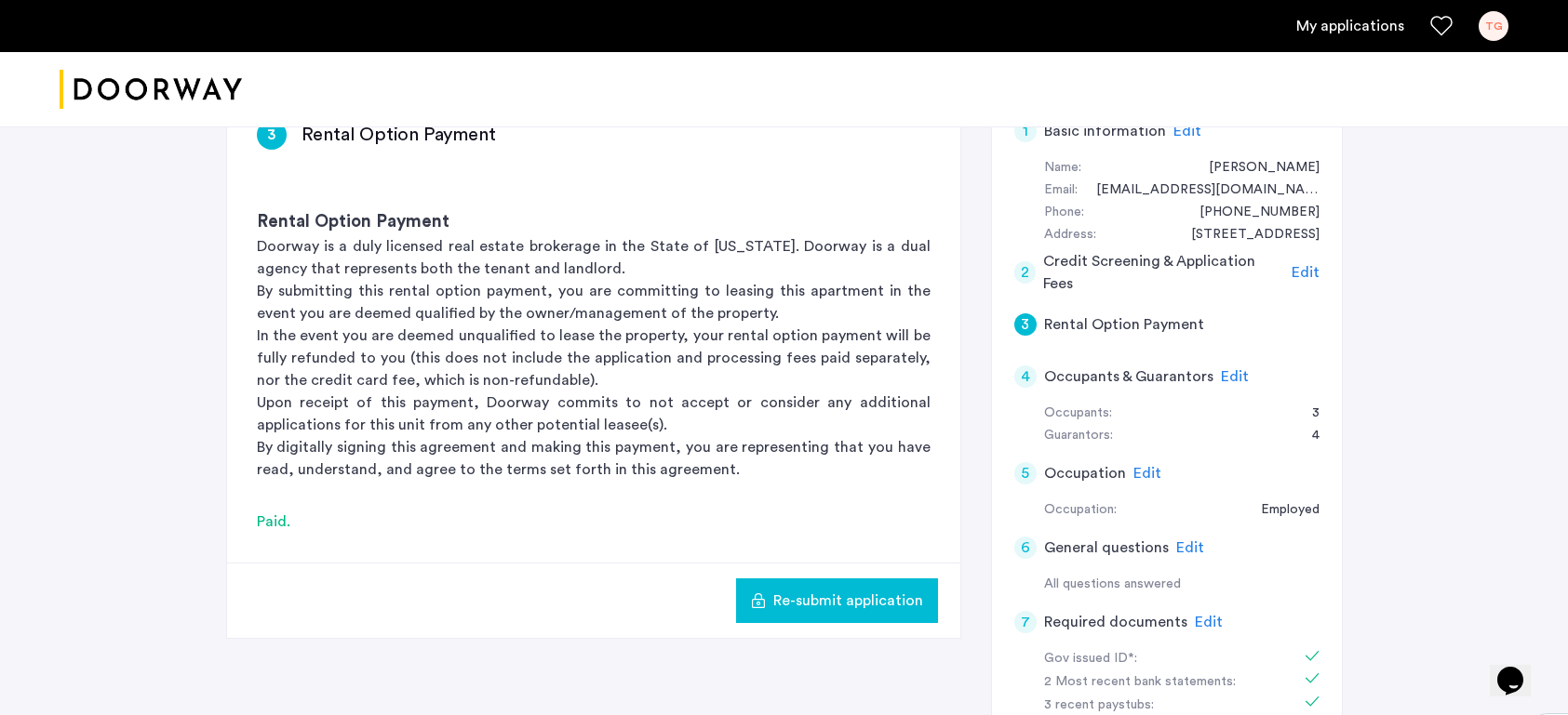
click at [1228, 382] on span "Edit" at bounding box center [1234, 376] width 28 height 15
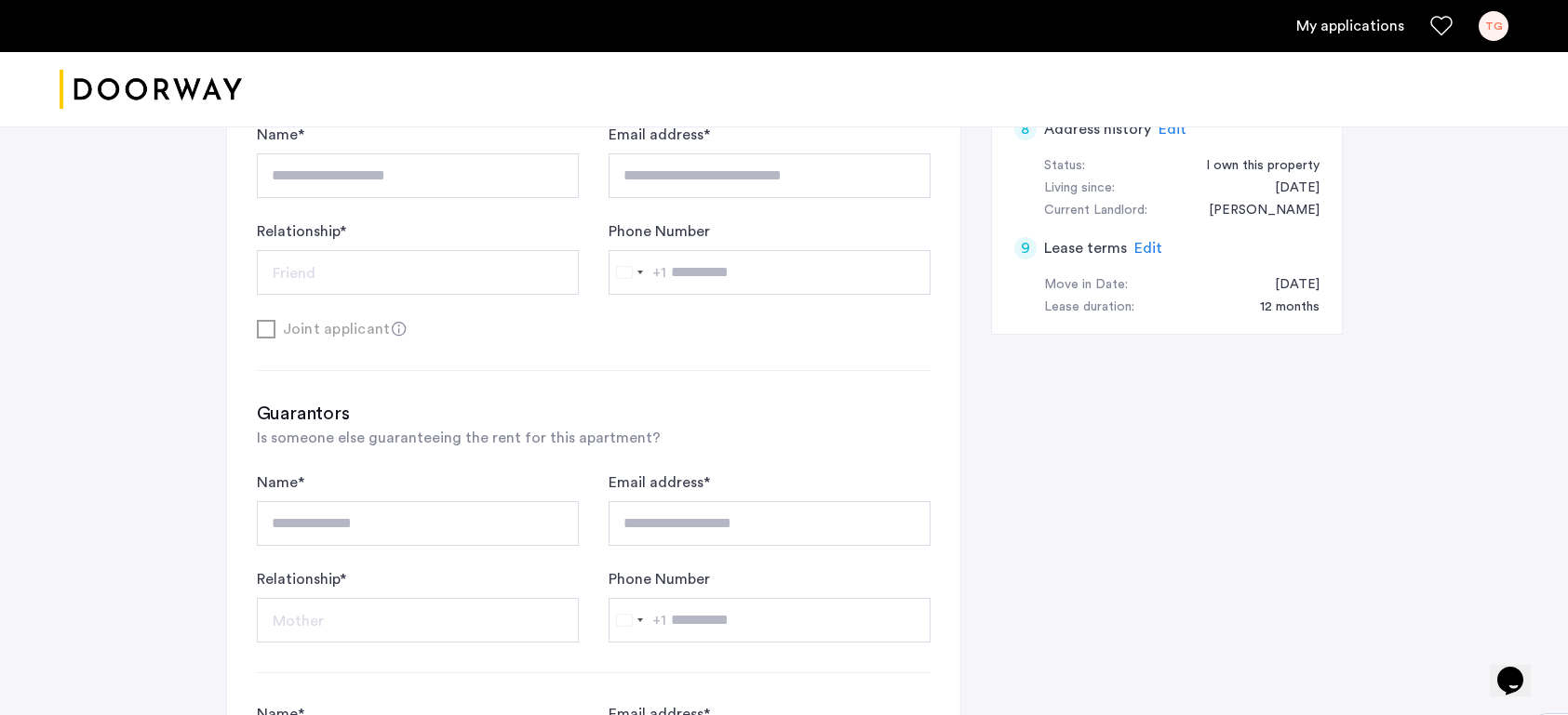
scroll to position [840, 0]
